Goal: Task Accomplishment & Management: Manage account settings

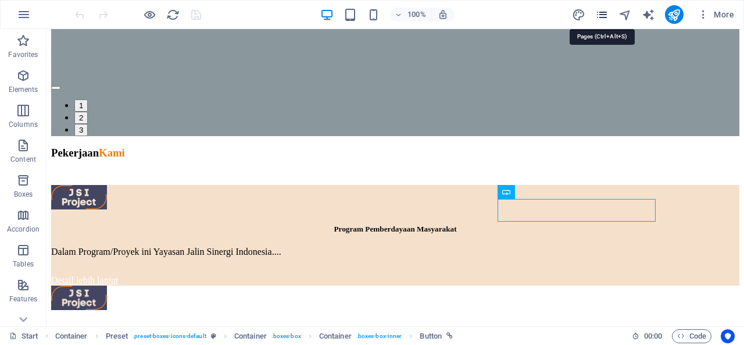
click at [600, 12] on icon "pages" at bounding box center [601, 14] width 13 height 13
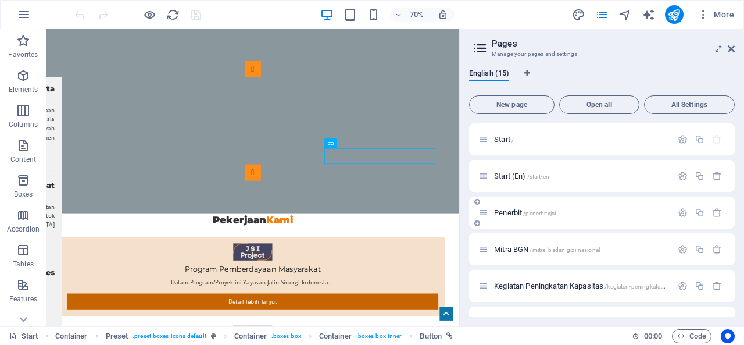
scroll to position [174, 0]
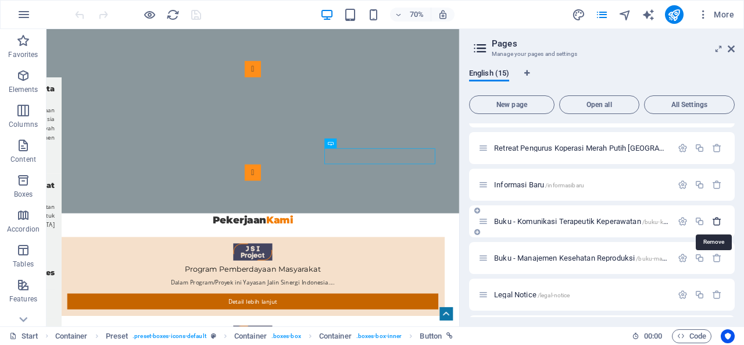
click at [712, 220] on icon "button" at bounding box center [717, 221] width 10 height 10
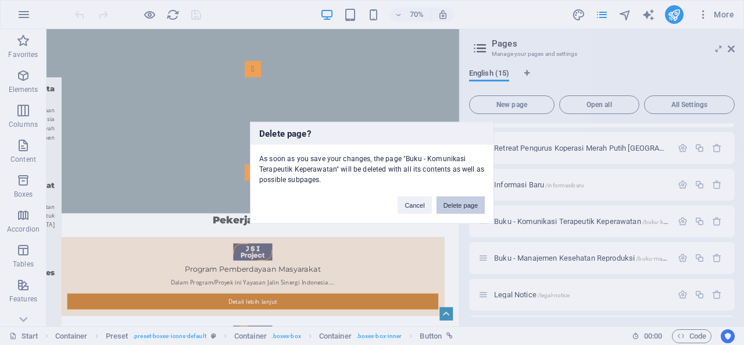
click at [472, 204] on button "Delete page" at bounding box center [460, 204] width 48 height 17
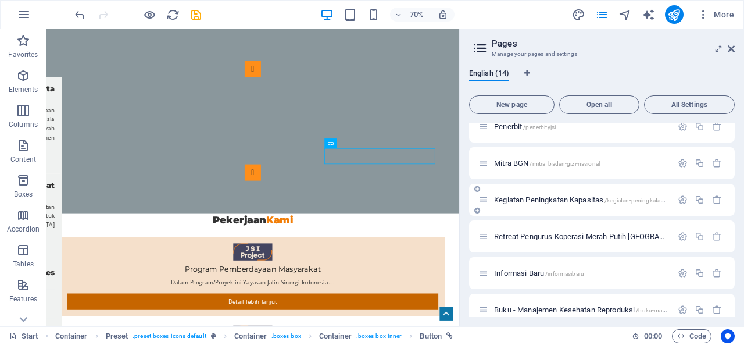
scroll to position [0, 0]
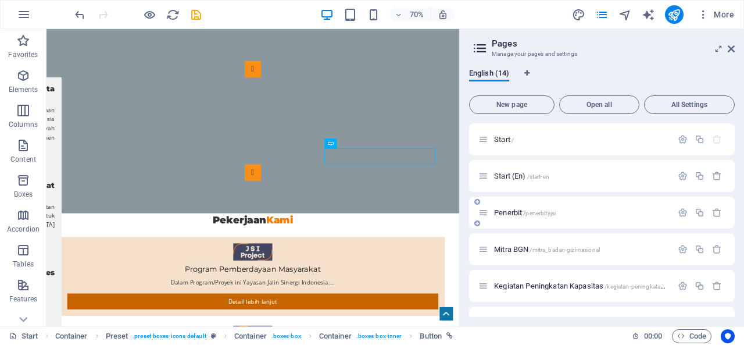
click at [509, 216] on span "Penerbit /penerbityjsi" at bounding box center [525, 212] width 62 height 9
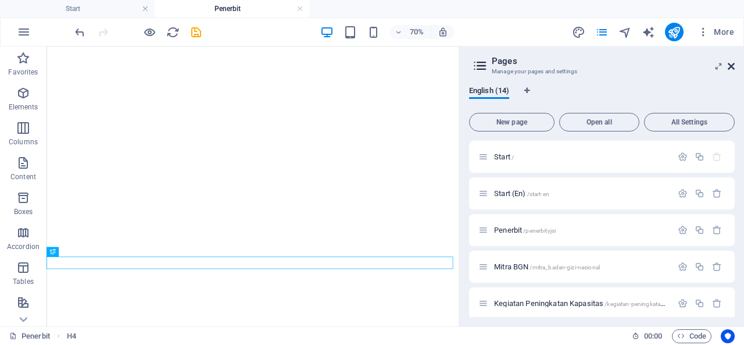
click at [728, 66] on icon at bounding box center [731, 66] width 7 height 9
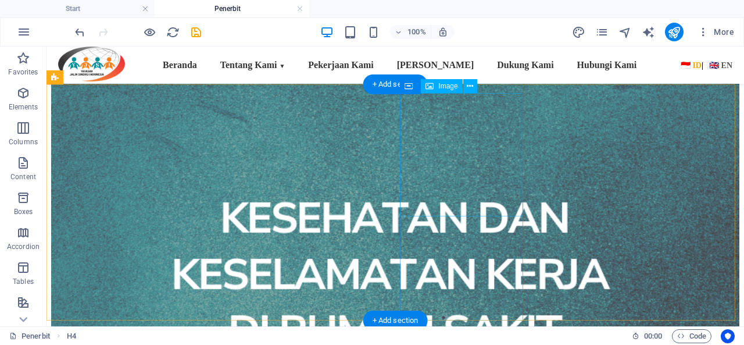
scroll to position [866, 0]
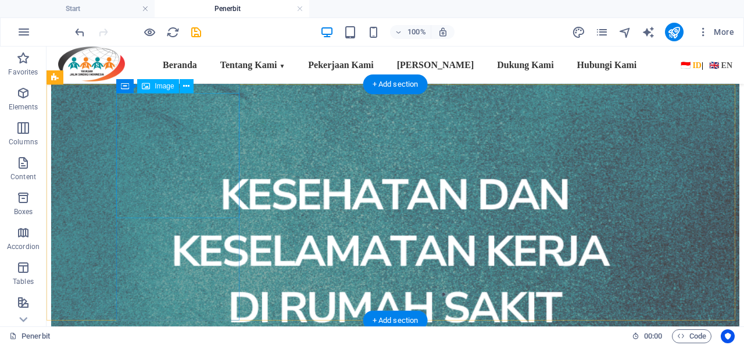
select select "px"
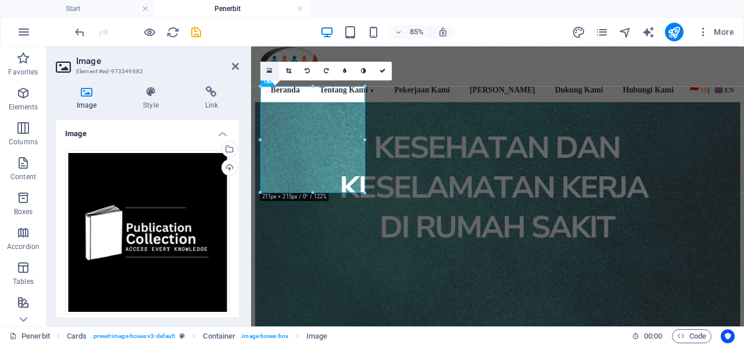
click at [270, 67] on icon at bounding box center [269, 70] width 5 height 7
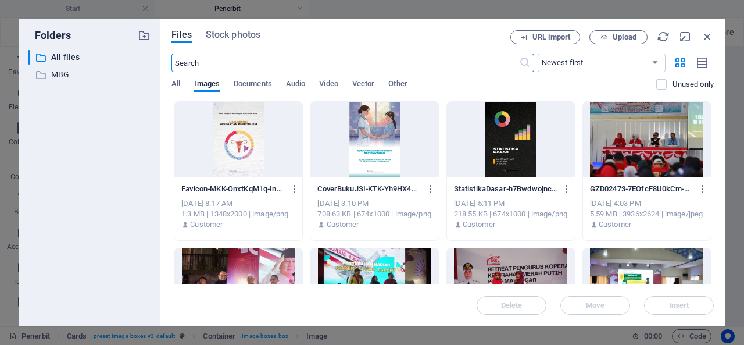
click at [370, 141] on div at bounding box center [374, 140] width 128 height 76
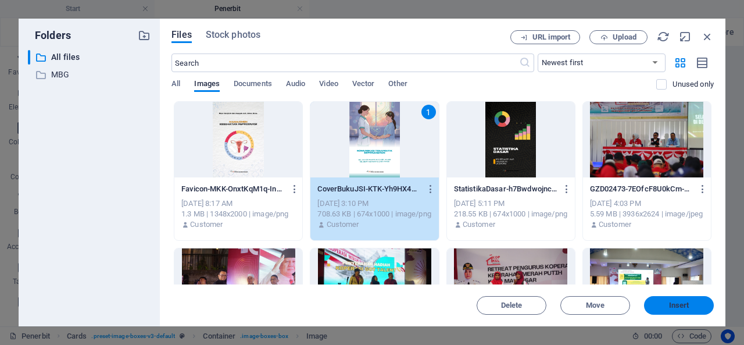
click at [687, 306] on span "Insert" at bounding box center [679, 305] width 20 height 7
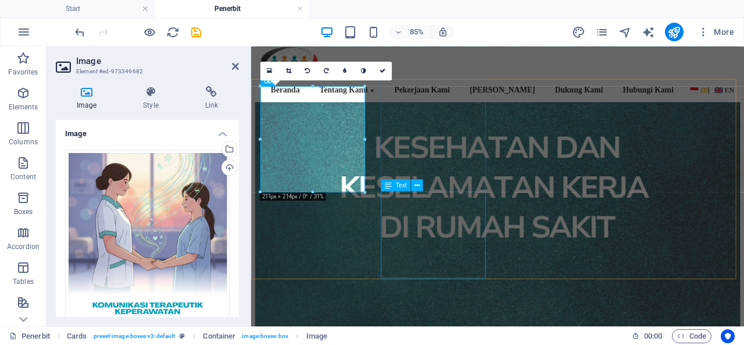
scroll to position [808, 0]
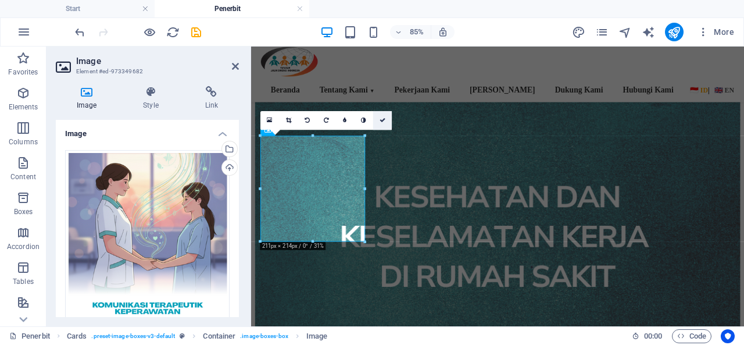
click at [386, 113] on link at bounding box center [382, 120] width 19 height 19
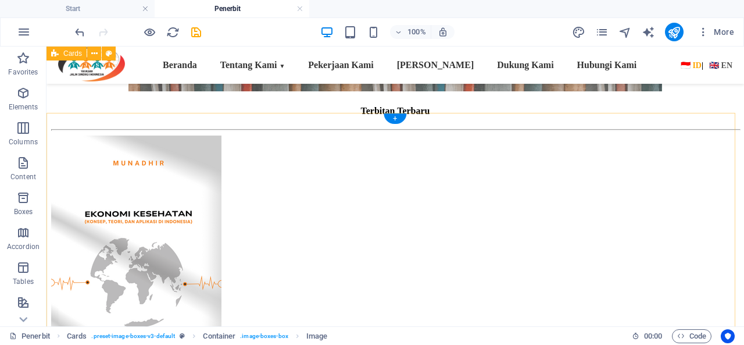
scroll to position [227, 0]
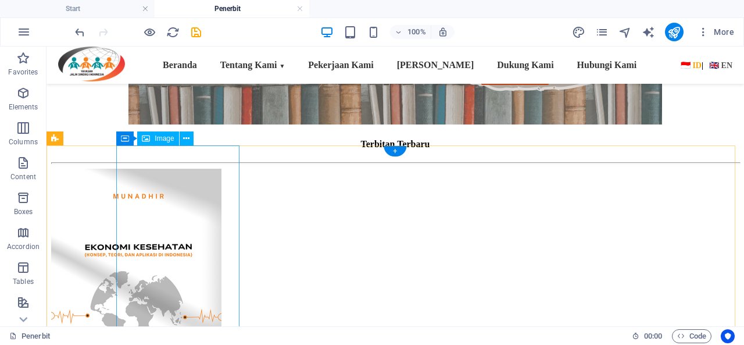
click at [167, 216] on figure at bounding box center [395, 296] width 688 height 255
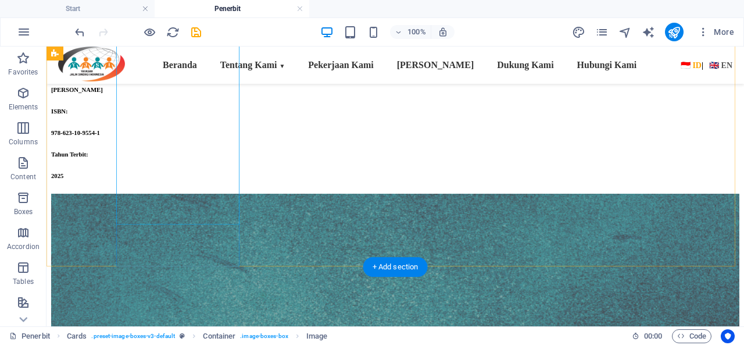
scroll to position [866, 0]
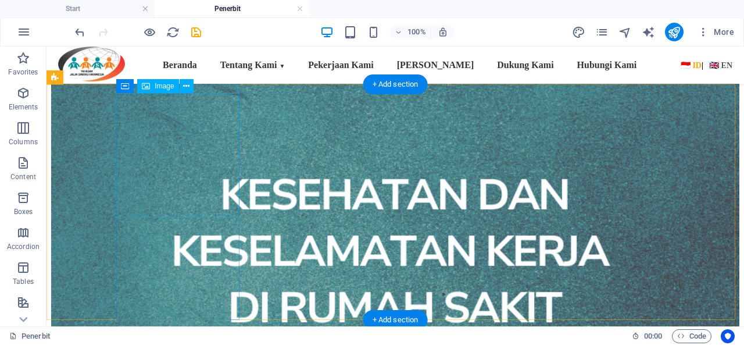
select select "px"
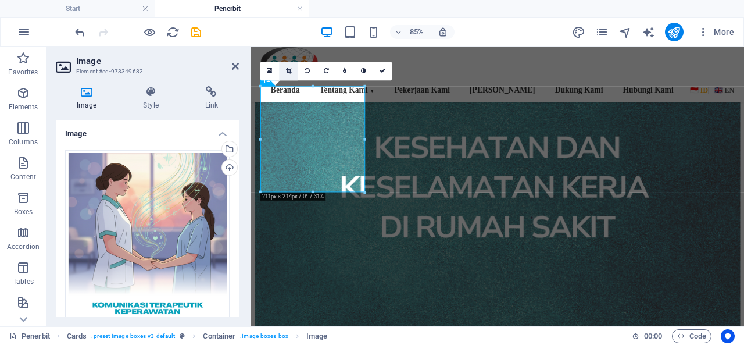
click at [287, 66] on link at bounding box center [288, 71] width 19 height 19
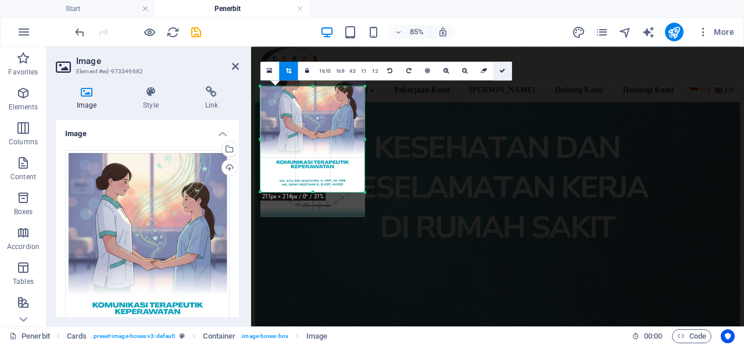
click at [502, 65] on link at bounding box center [502, 71] width 19 height 19
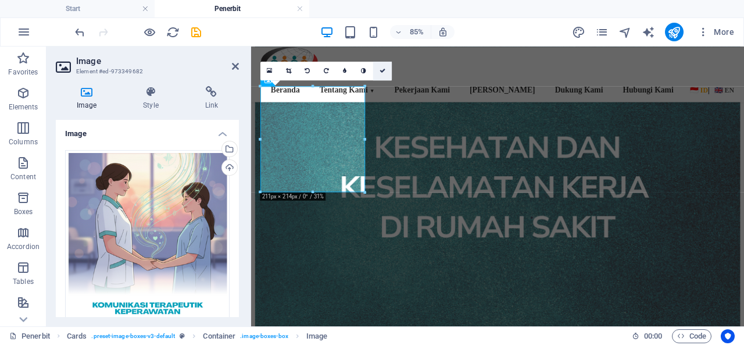
click at [382, 70] on icon at bounding box center [382, 71] width 6 height 6
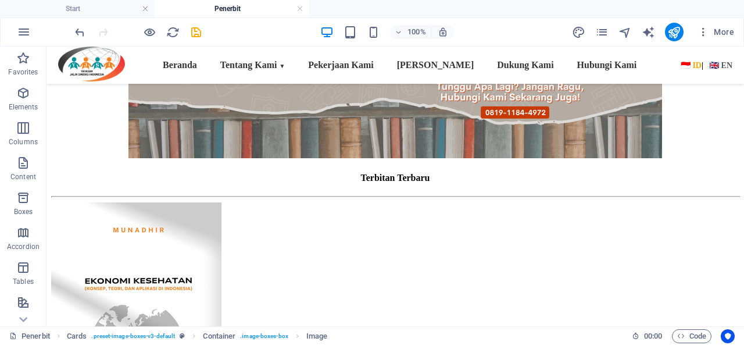
scroll to position [169, 0]
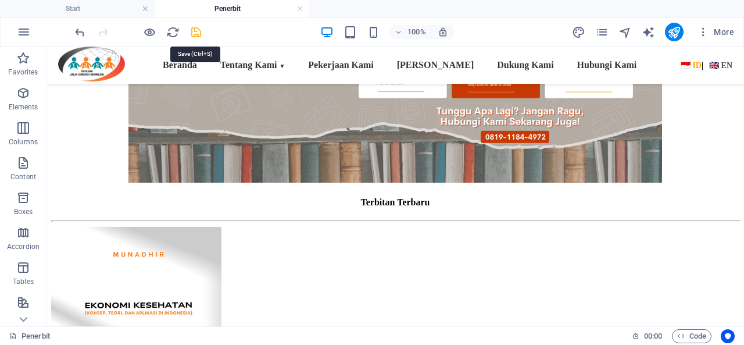
click at [194, 33] on icon "save" at bounding box center [195, 32] width 13 height 13
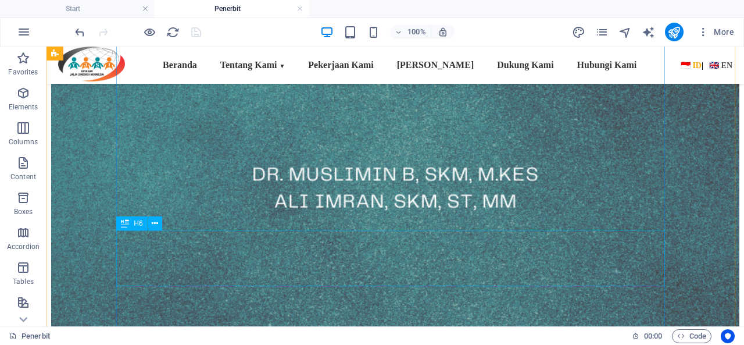
scroll to position [1215, 0]
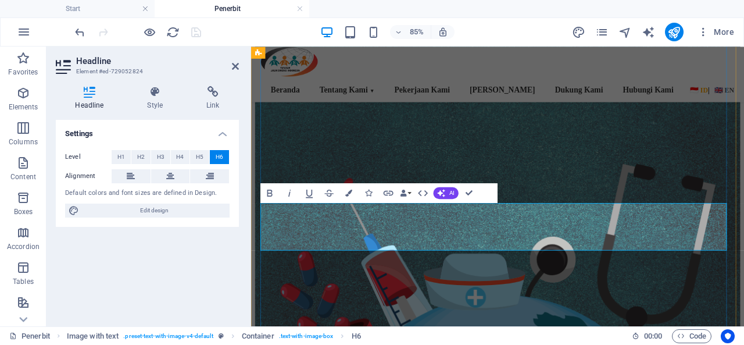
drag, startPoint x: 299, startPoint y: 276, endPoint x: 257, endPoint y: 250, distance: 49.3
copy h6 "Buku ini mengajarkan cara berbicara, mendalami seni dan ilmu berkomunikasi yang…"
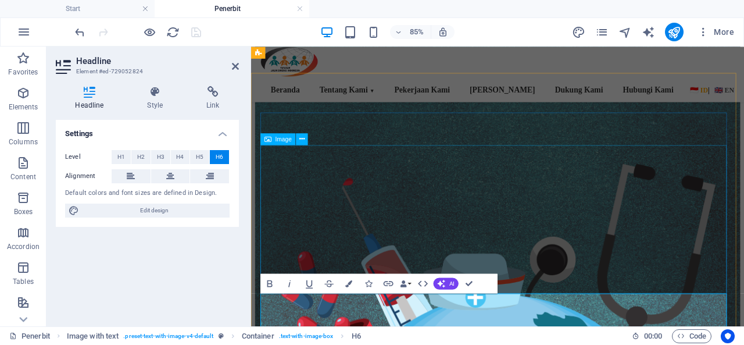
scroll to position [1098, 0]
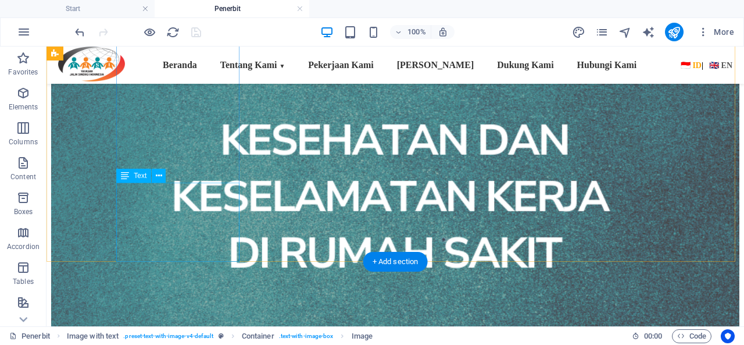
scroll to position [866, 0]
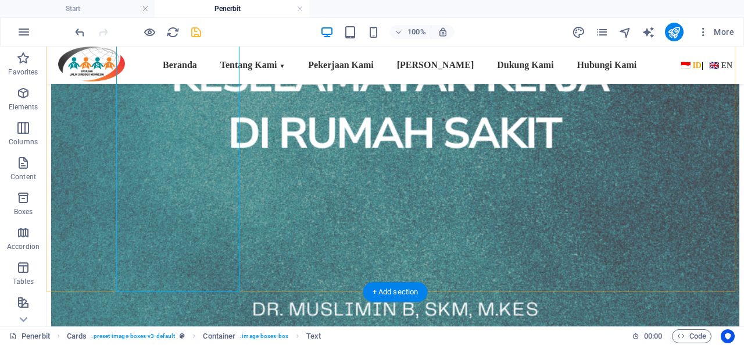
scroll to position [1157, 0]
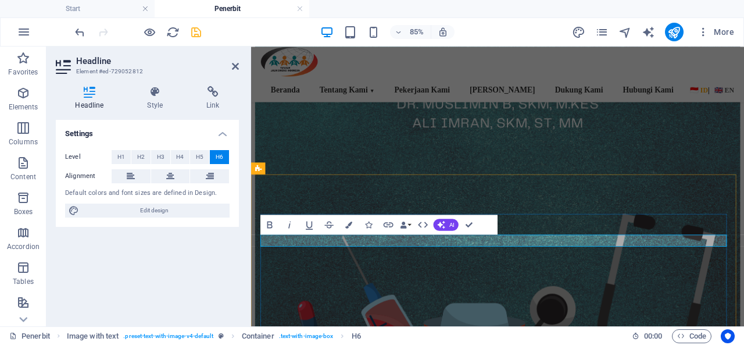
drag, startPoint x: 480, startPoint y: 275, endPoint x: 293, endPoint y: 273, distance: 187.1
copy strong "Komunikasi Terapeutik Keperawatan"
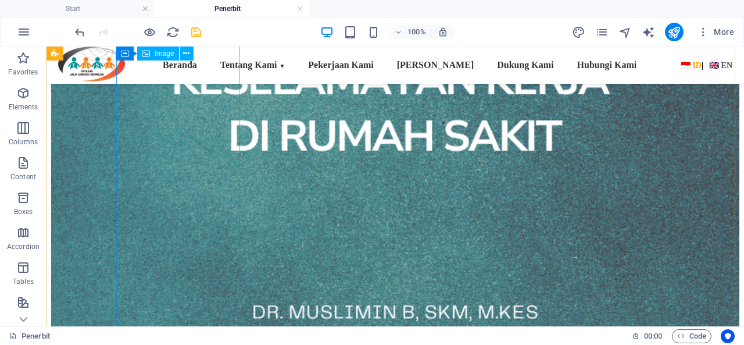
scroll to position [924, 0]
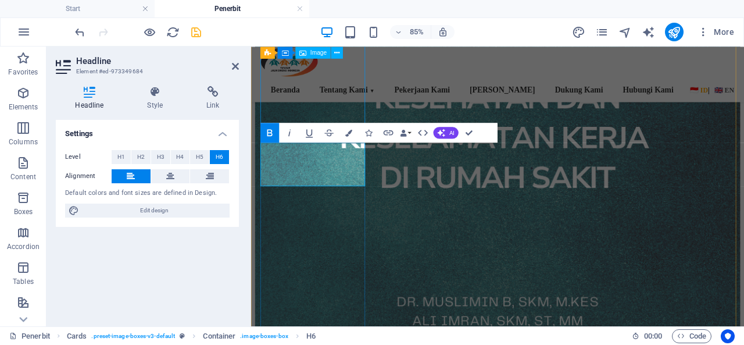
scroll to position [24, 4]
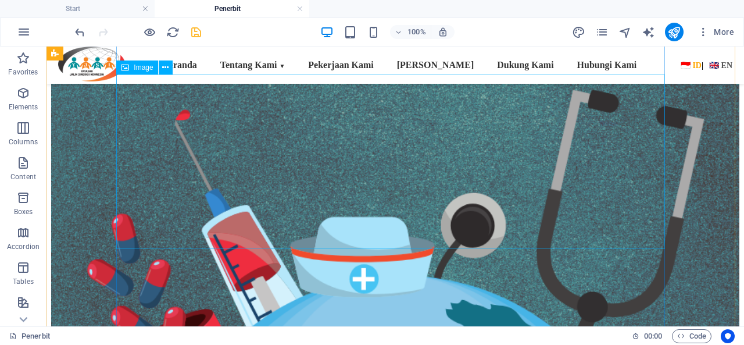
scroll to position [1389, 0]
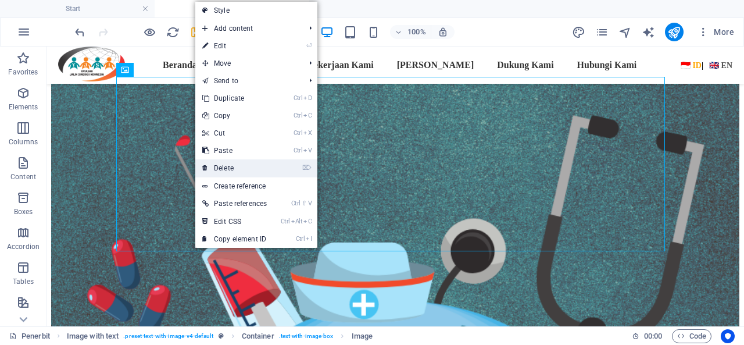
click at [235, 167] on link "⌦ Delete" at bounding box center [234, 167] width 78 height 17
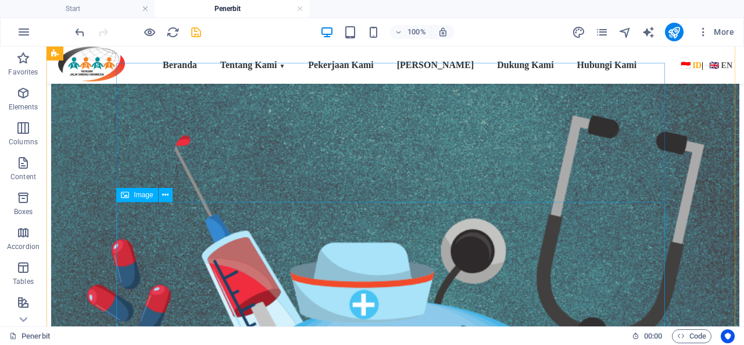
scroll to position [1273, 0]
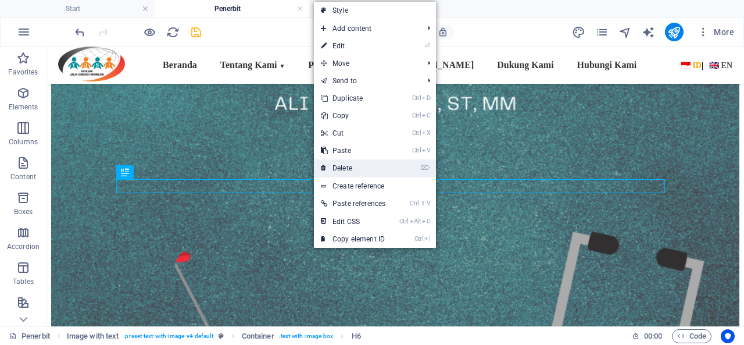
click at [352, 164] on link "⌦ Delete" at bounding box center [353, 167] width 78 height 17
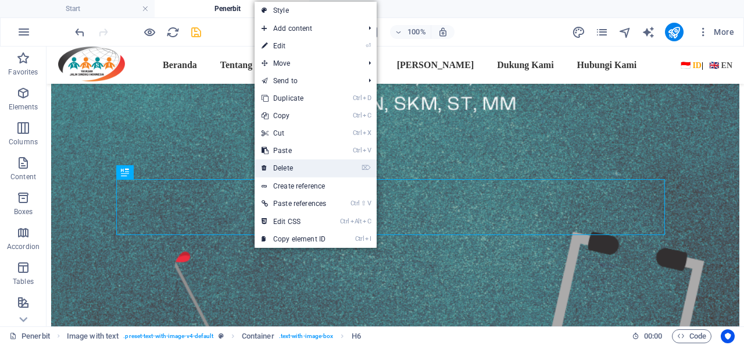
click at [291, 166] on link "⌦ Delete" at bounding box center [294, 167] width 78 height 17
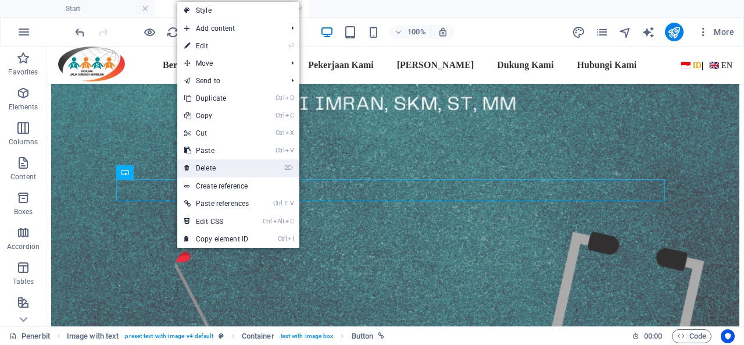
click at [219, 163] on link "⌦ Delete" at bounding box center [216, 167] width 78 height 17
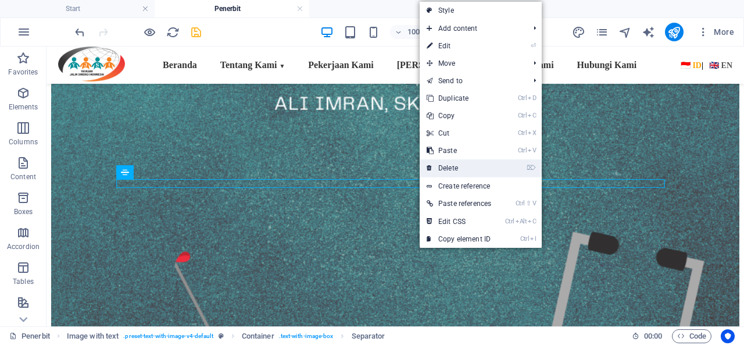
click at [443, 164] on link "⌦ Delete" at bounding box center [459, 167] width 78 height 17
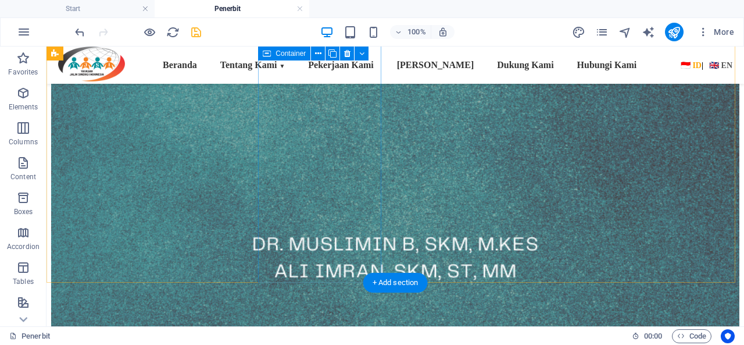
scroll to position [1098, 0]
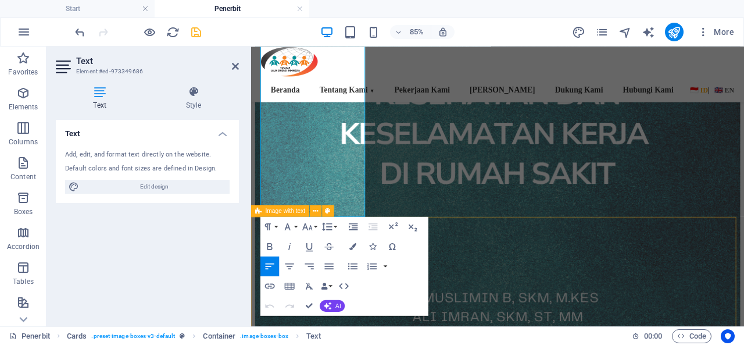
scroll to position [1161, 0]
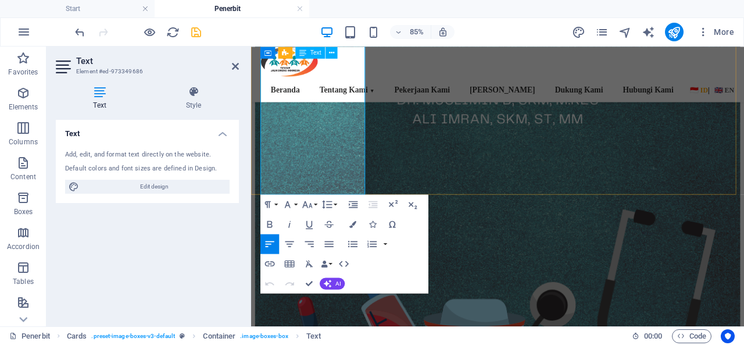
drag, startPoint x: 310, startPoint y: 282, endPoint x: 264, endPoint y: 236, distance: 65.3
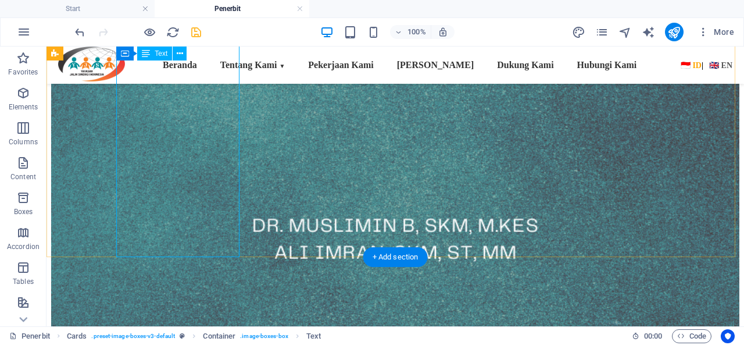
scroll to position [1103, 0]
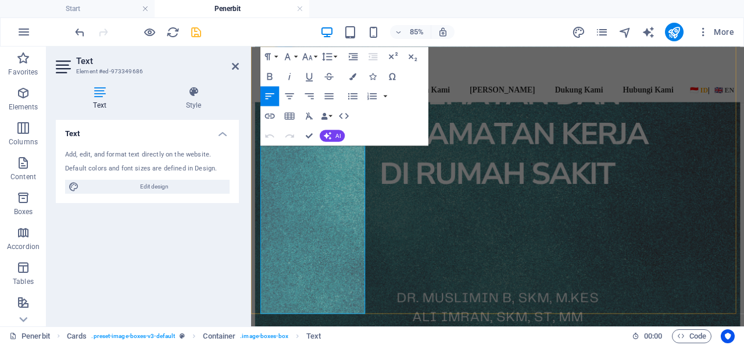
scroll to position [1045, 0]
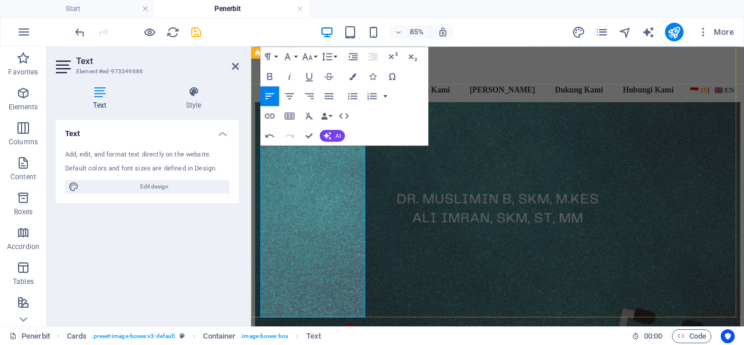
drag, startPoint x: 365, startPoint y: 319, endPoint x: 331, endPoint y: 318, distance: 33.7
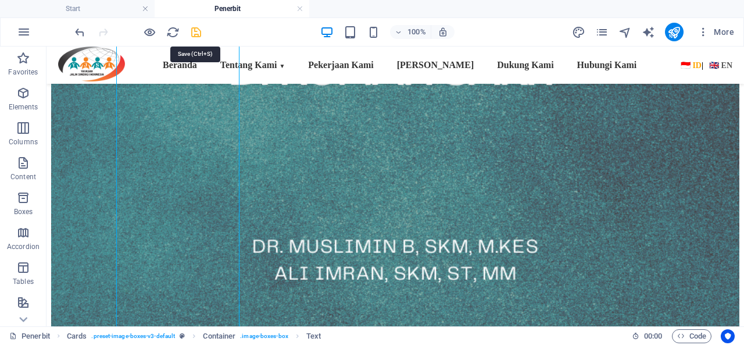
click at [199, 30] on icon "save" at bounding box center [195, 32] width 13 height 13
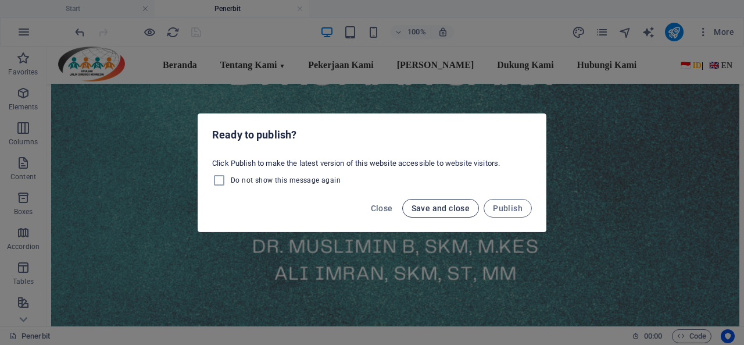
click at [458, 208] on span "Save and close" at bounding box center [440, 207] width 59 height 9
